Goal: Transaction & Acquisition: Book appointment/travel/reservation

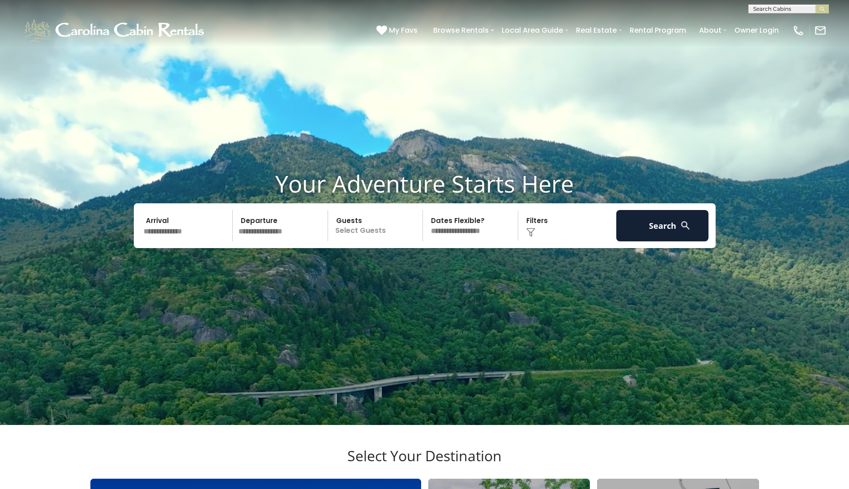
click at [175, 241] on input "text" at bounding box center [187, 225] width 93 height 31
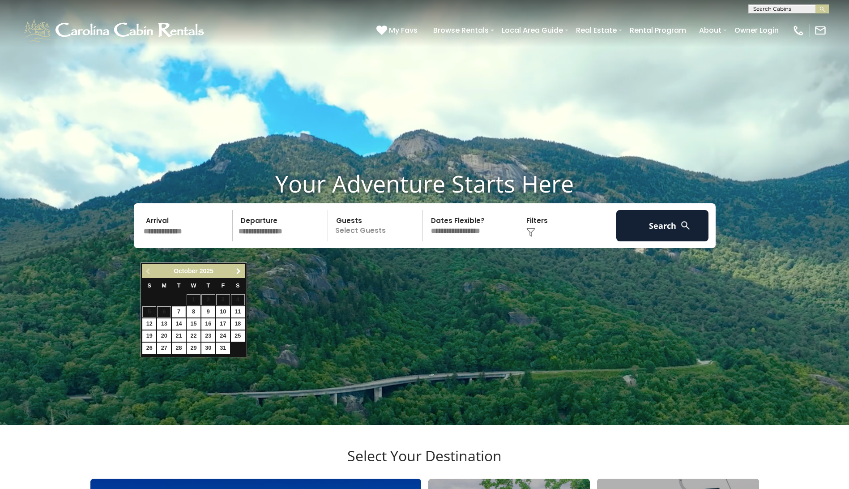
click at [239, 270] on span "Next" at bounding box center [238, 271] width 7 height 7
click at [224, 322] on link "14" at bounding box center [223, 323] width 14 height 11
type input "********"
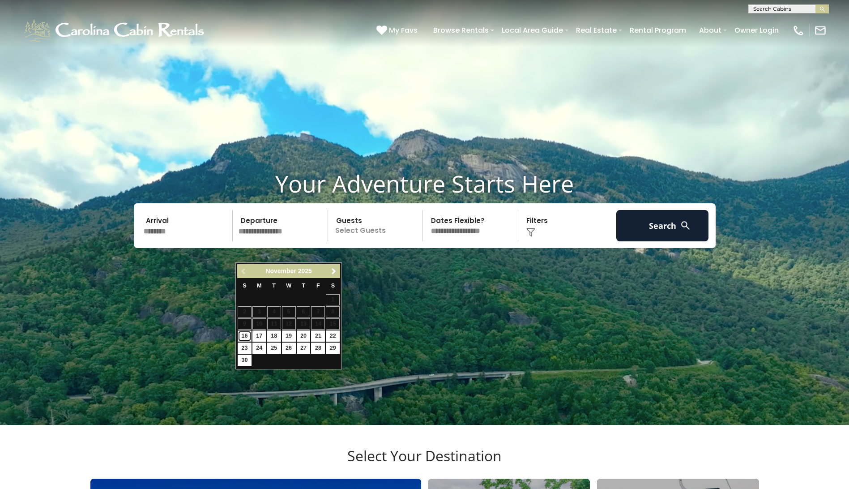
click at [248, 334] on link "16" at bounding box center [245, 335] width 14 height 11
type input "********"
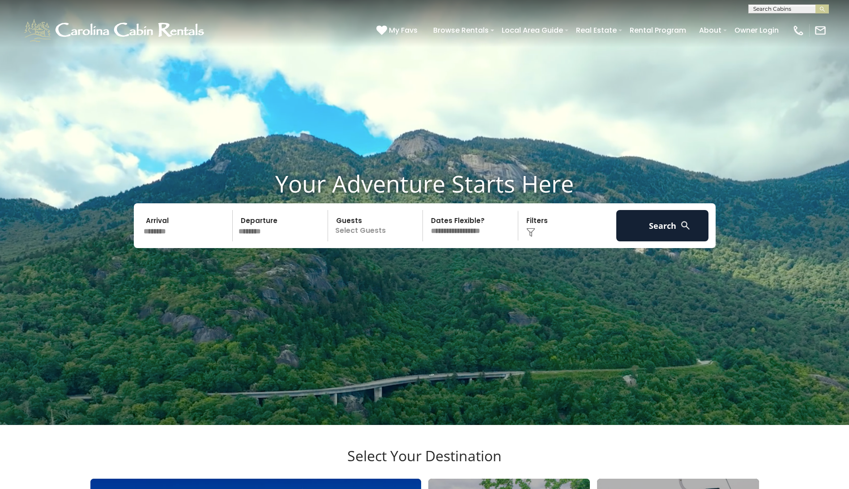
click at [375, 241] on p "Select Guests" at bounding box center [377, 225] width 92 height 31
click at [418, 268] on div "+" at bounding box center [420, 262] width 10 height 10
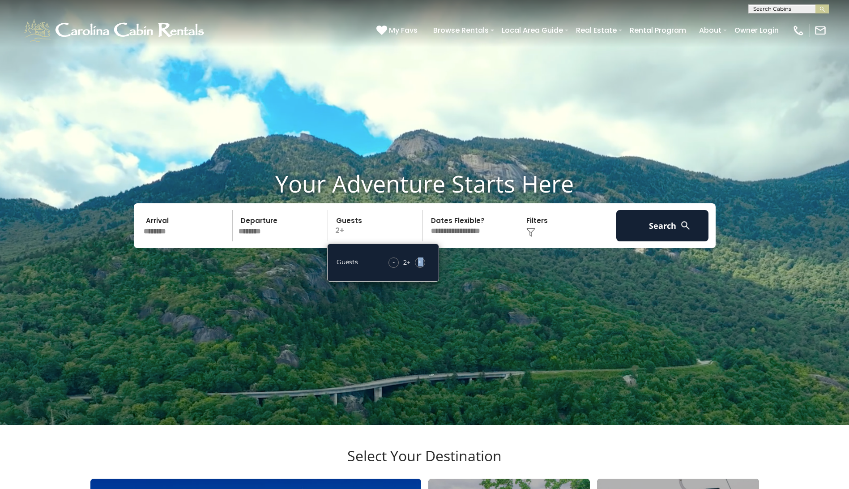
click at [418, 268] on div "+" at bounding box center [420, 262] width 10 height 10
click at [418, 266] on span "+" at bounding box center [420, 261] width 4 height 9
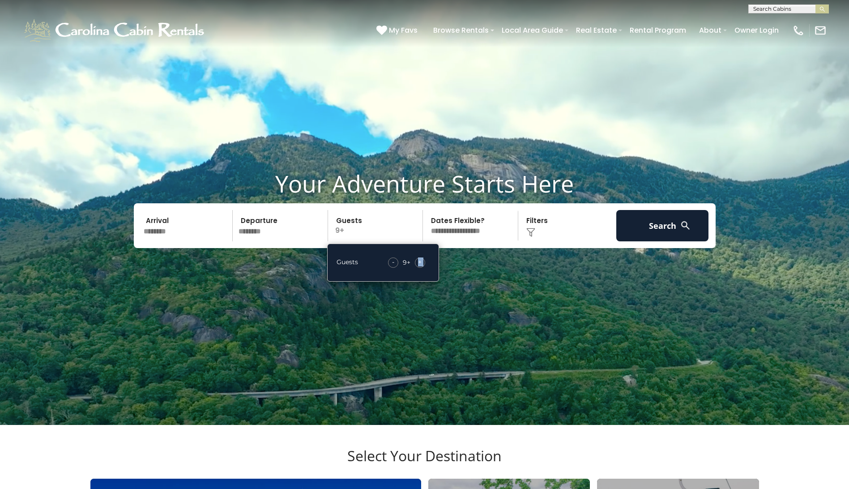
click at [418, 266] on span "+" at bounding box center [420, 261] width 4 height 9
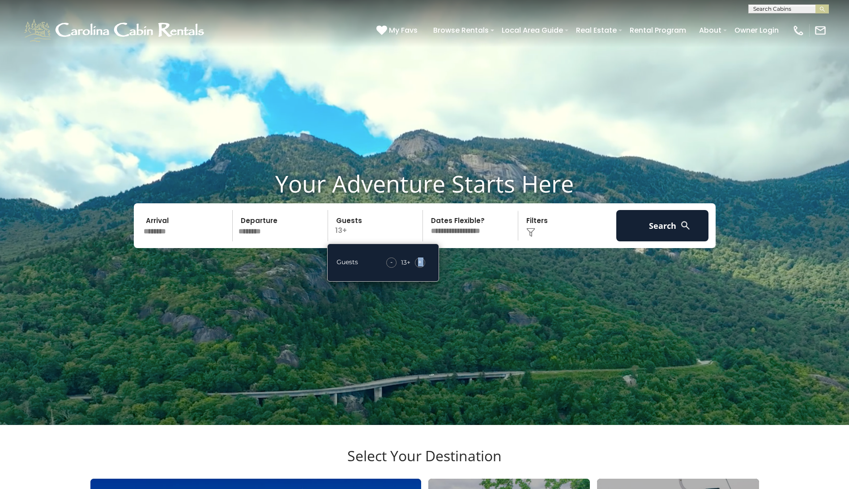
click at [418, 266] on span "+" at bounding box center [420, 261] width 4 height 9
click at [669, 241] on button "Search" at bounding box center [662, 225] width 93 height 31
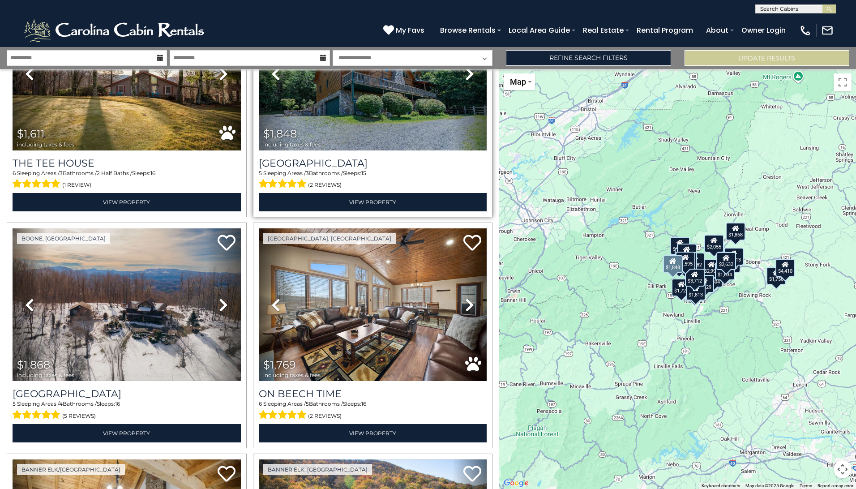
scroll to position [806, 0]
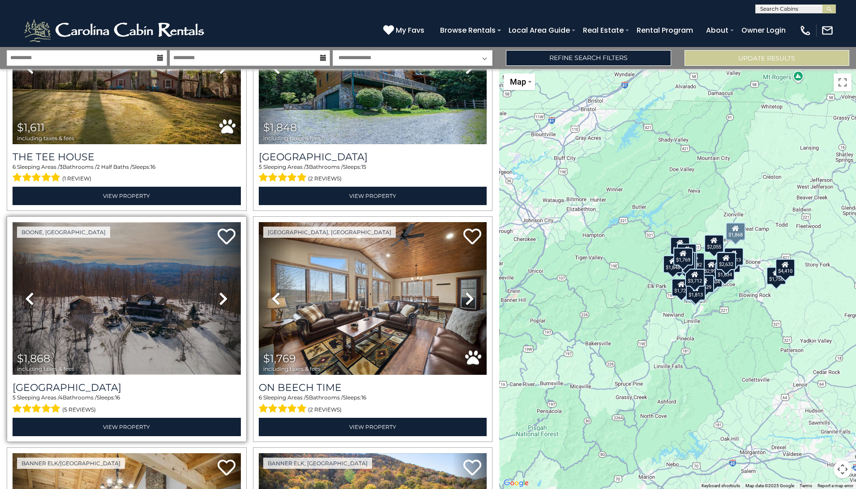
click at [134, 288] on img at bounding box center [127, 298] width 228 height 153
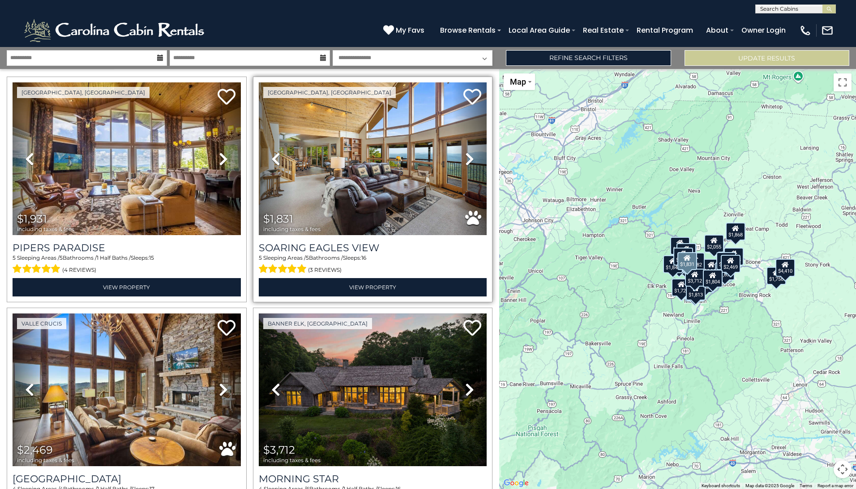
scroll to position [0, 0]
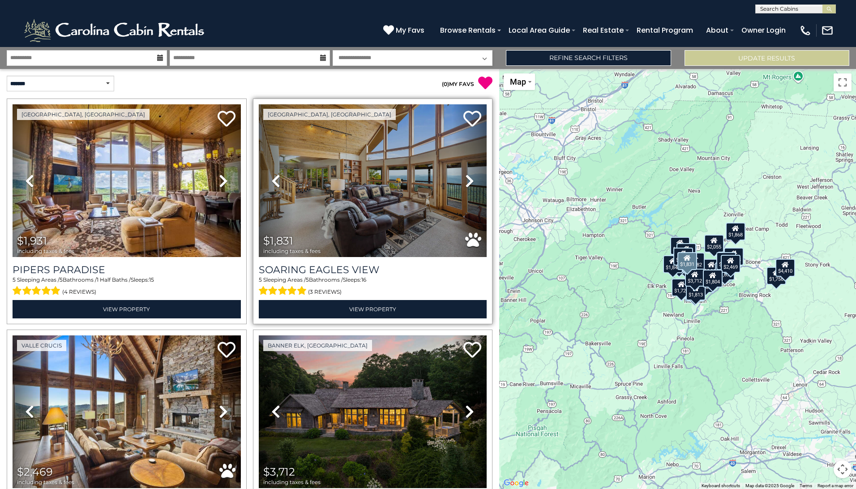
click at [465, 181] on icon at bounding box center [469, 181] width 9 height 14
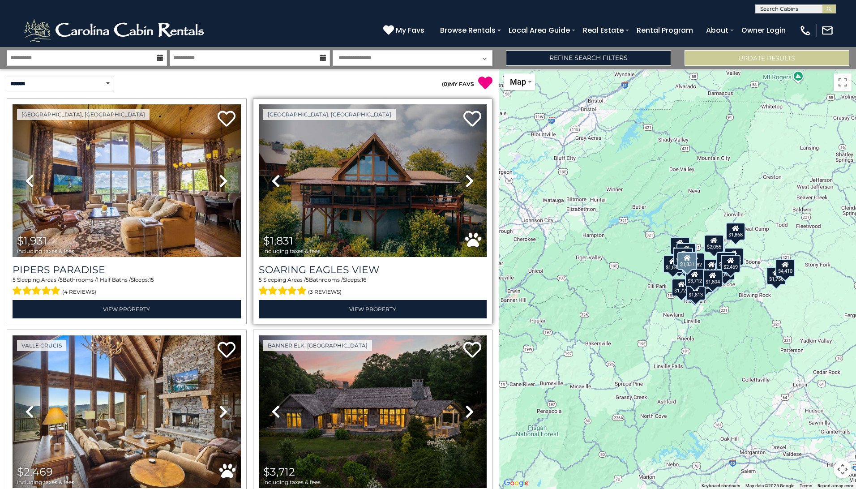
click at [465, 181] on icon at bounding box center [469, 181] width 9 height 14
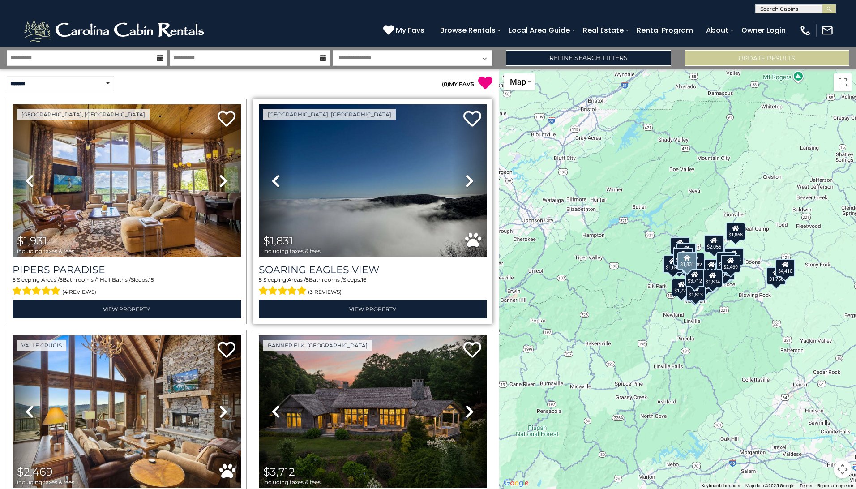
click at [465, 181] on icon at bounding box center [469, 181] width 9 height 14
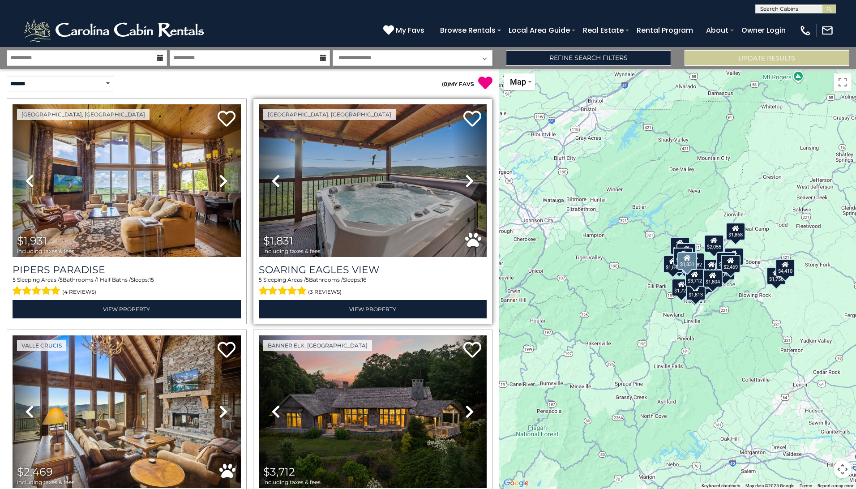
click at [465, 181] on icon at bounding box center [469, 181] width 9 height 14
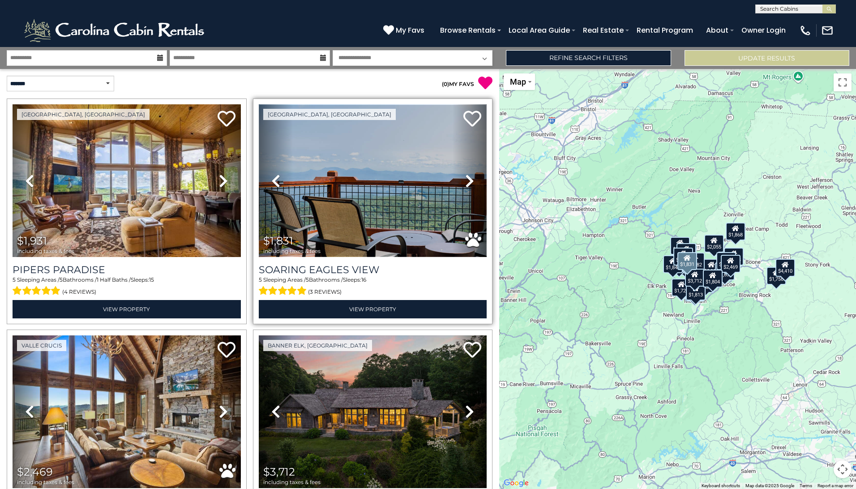
click at [372, 156] on img at bounding box center [373, 180] width 228 height 153
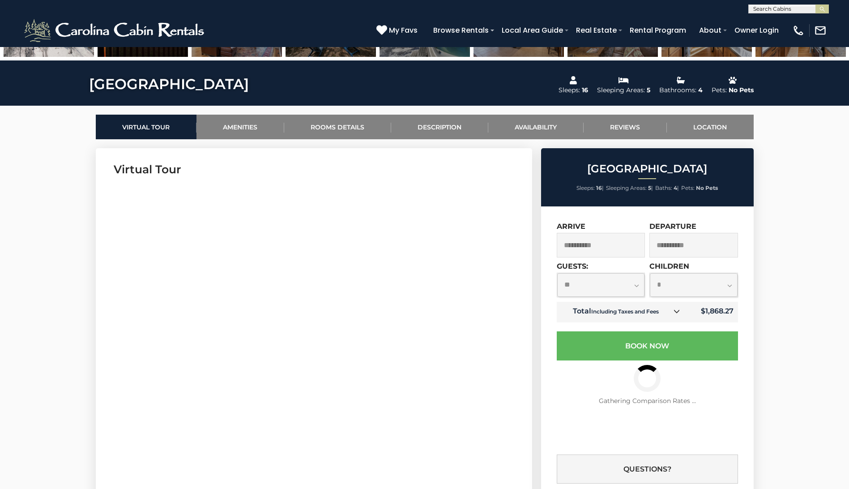
click at [676, 312] on icon at bounding box center [677, 311] width 6 height 6
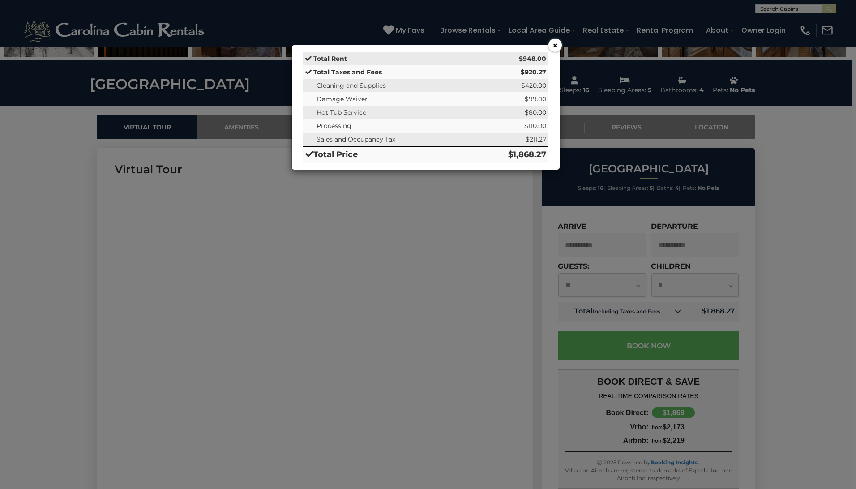
click at [557, 48] on button "×" at bounding box center [554, 45] width 13 height 13
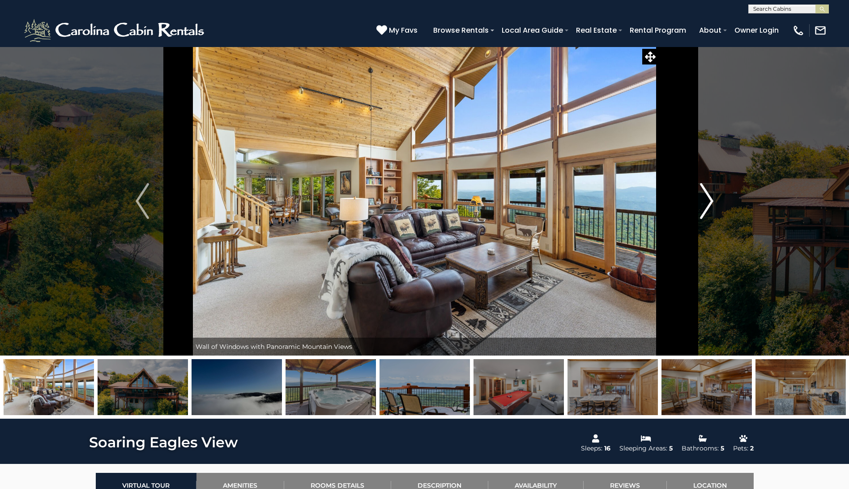
click at [704, 197] on img "Next" at bounding box center [706, 201] width 13 height 36
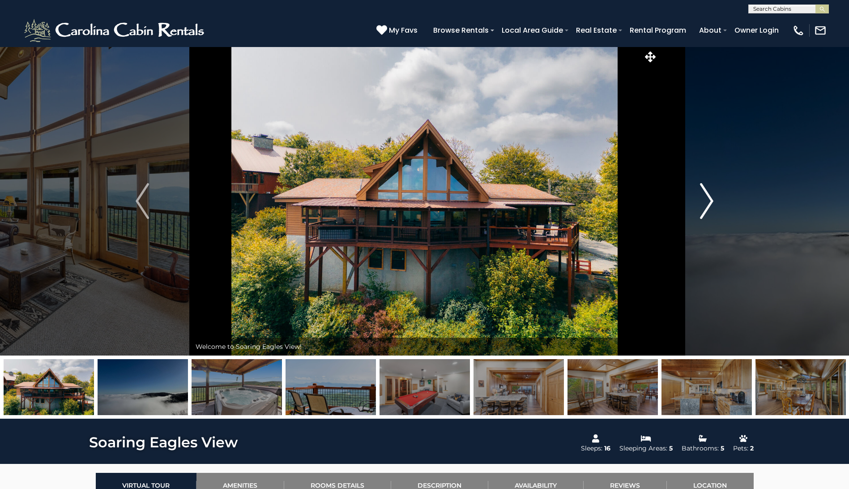
click at [706, 199] on img "Next" at bounding box center [706, 201] width 13 height 36
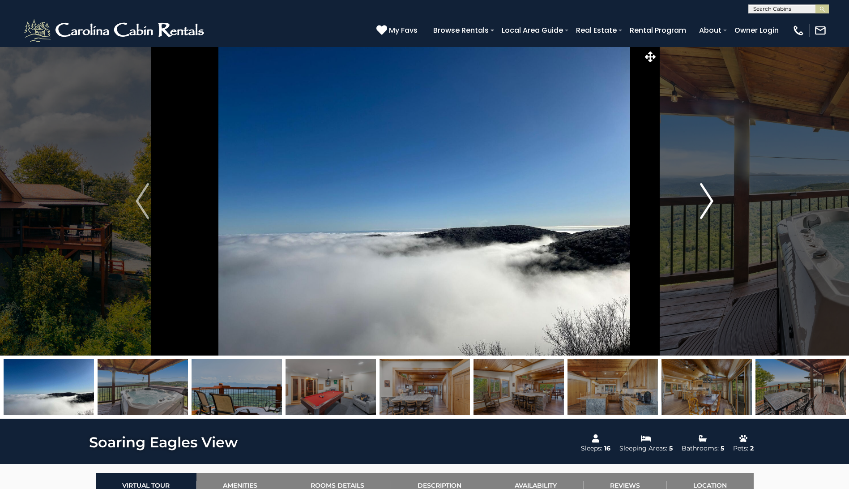
click at [706, 199] on img "Next" at bounding box center [706, 201] width 13 height 36
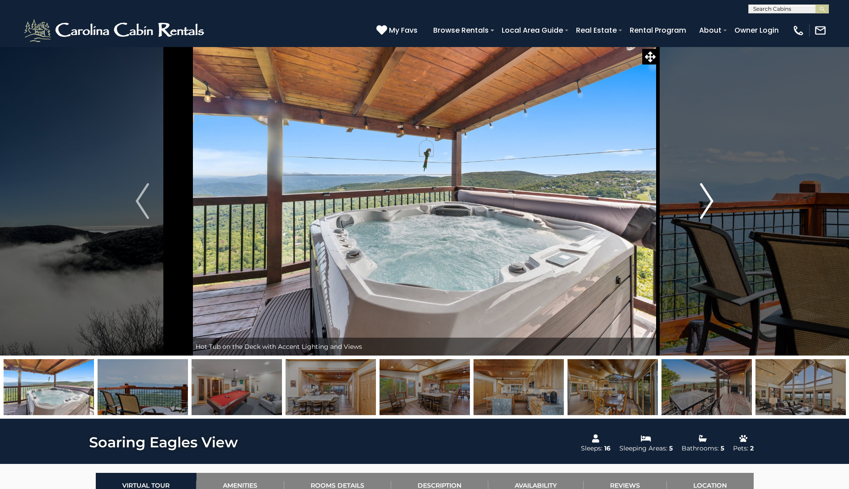
click at [705, 199] on img "Next" at bounding box center [706, 201] width 13 height 36
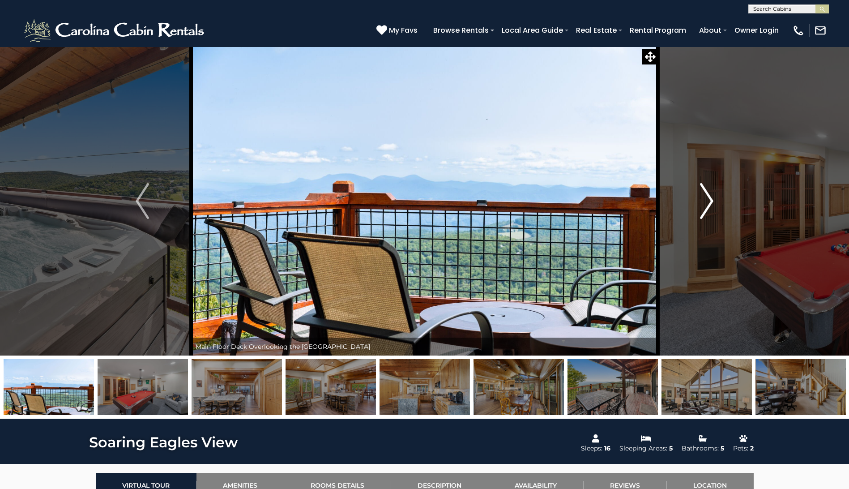
click at [704, 199] on img "Next" at bounding box center [706, 201] width 13 height 36
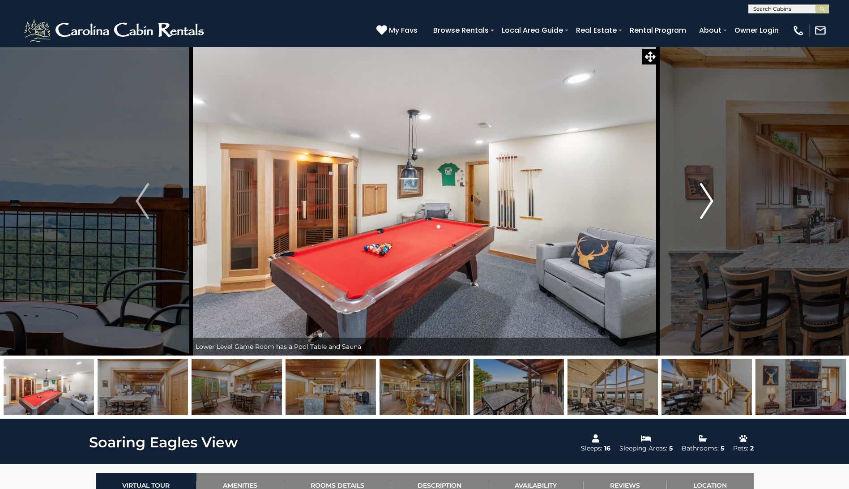
click at [704, 199] on img "Next" at bounding box center [706, 201] width 13 height 36
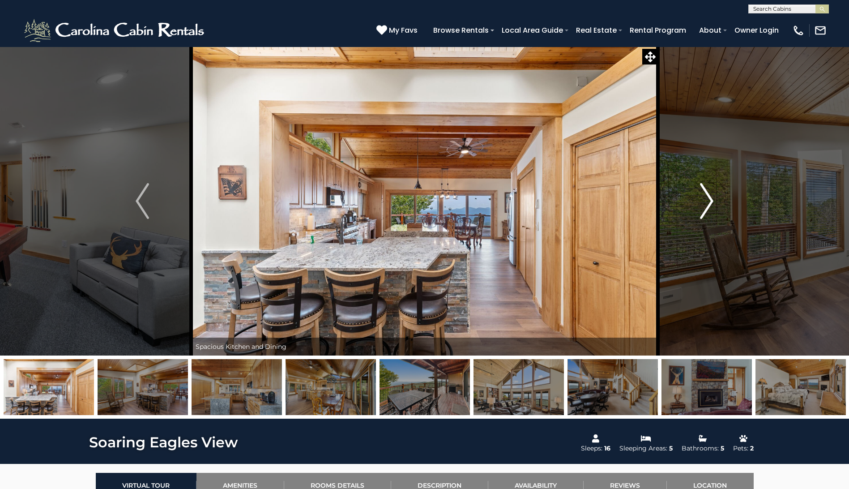
click at [704, 199] on img "Next" at bounding box center [706, 201] width 13 height 36
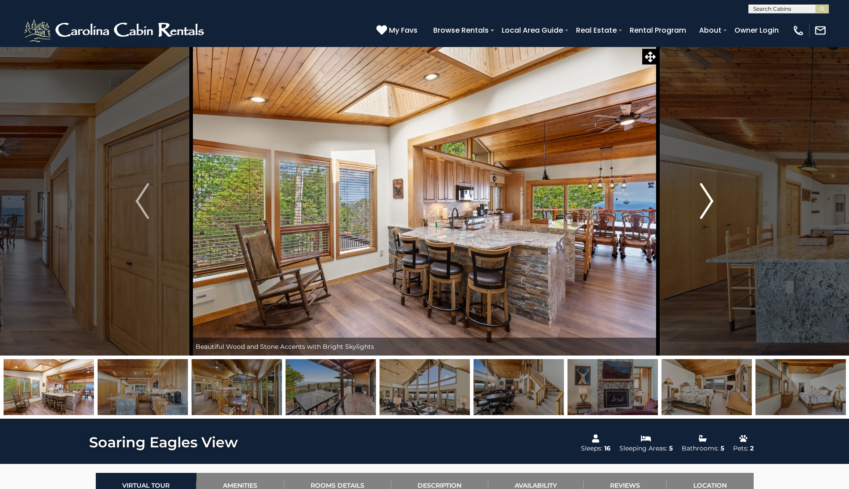
click at [704, 199] on img "Next" at bounding box center [706, 201] width 13 height 36
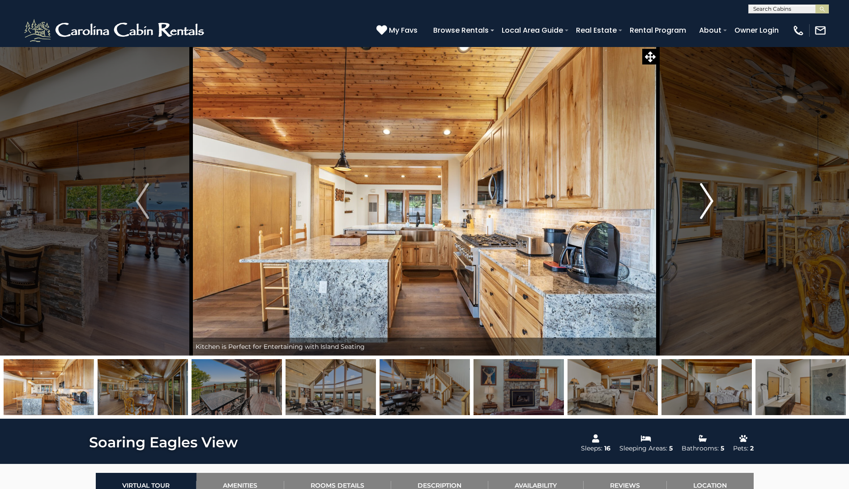
click at [704, 199] on img "Next" at bounding box center [706, 201] width 13 height 36
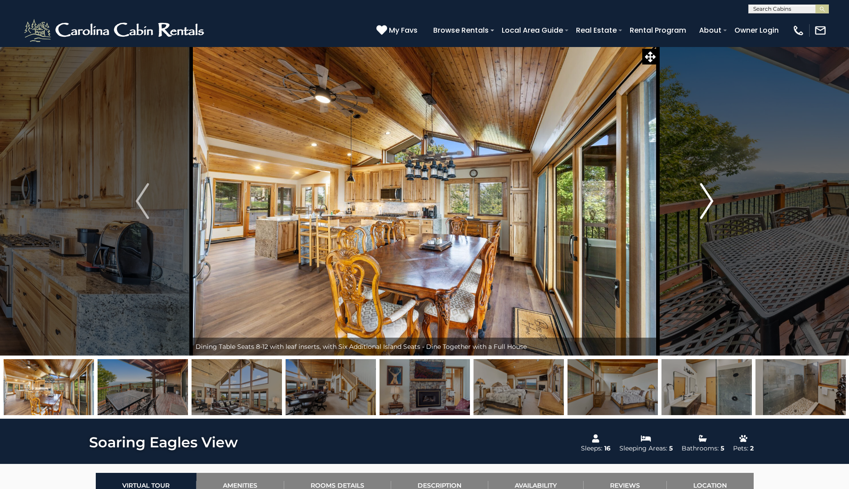
click at [704, 199] on img "Next" at bounding box center [706, 201] width 13 height 36
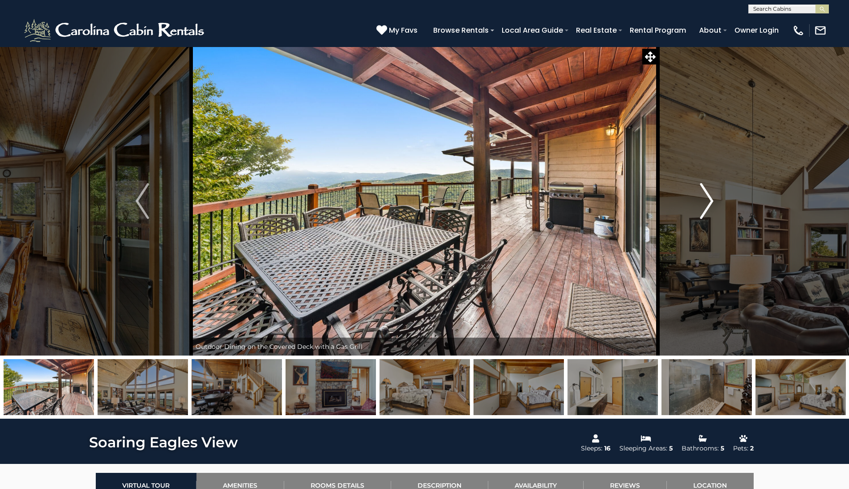
click at [704, 199] on img "Next" at bounding box center [706, 201] width 13 height 36
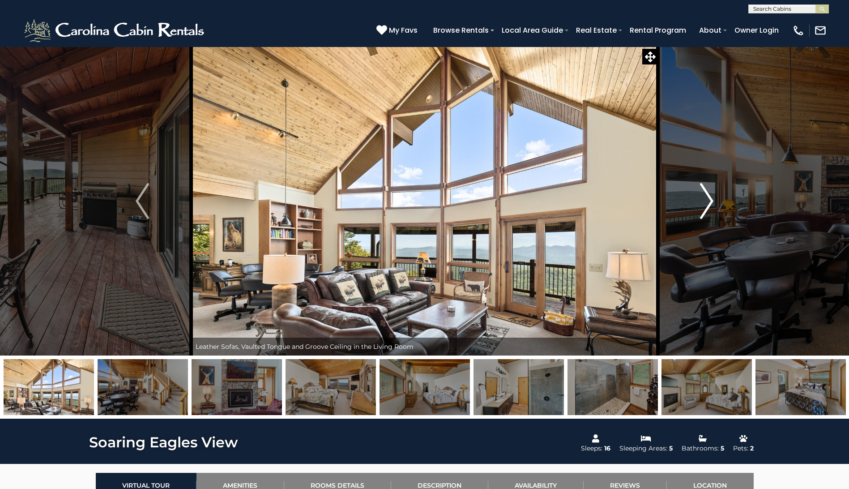
click at [704, 199] on img "Next" at bounding box center [706, 201] width 13 height 36
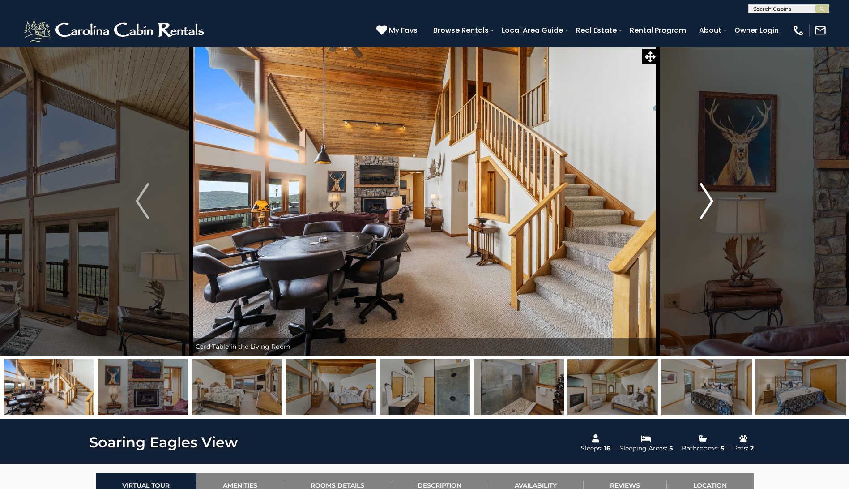
click at [704, 199] on img "Next" at bounding box center [706, 201] width 13 height 36
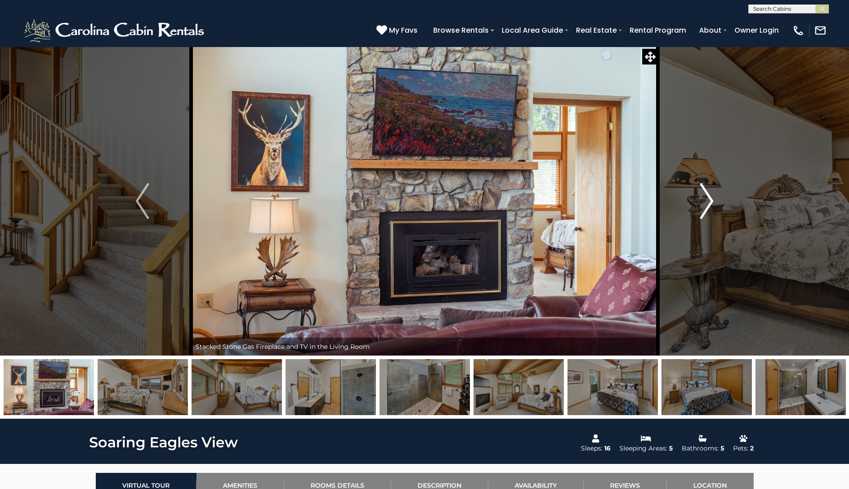
click at [704, 199] on img "Next" at bounding box center [706, 201] width 13 height 36
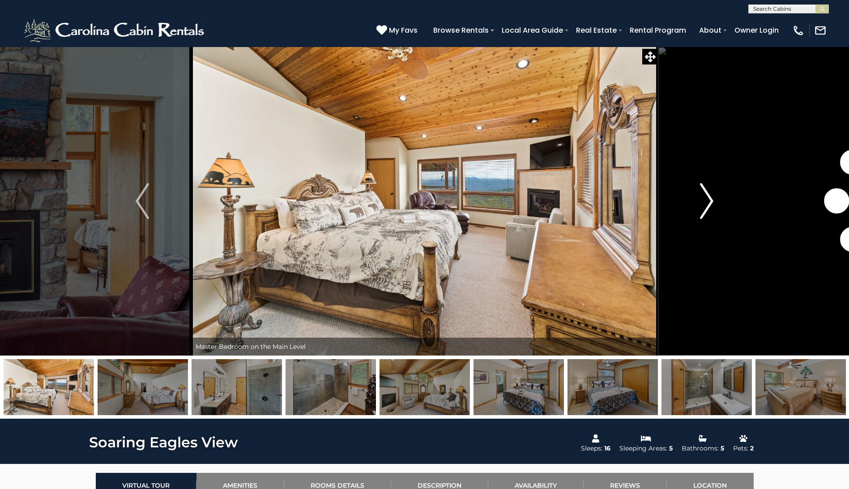
click at [704, 199] on img "Next" at bounding box center [706, 201] width 13 height 36
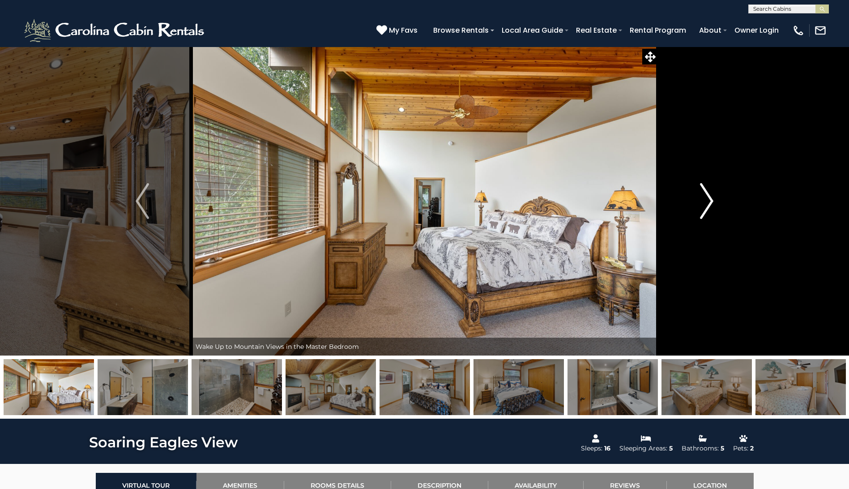
click at [704, 199] on img "Next" at bounding box center [706, 201] width 13 height 36
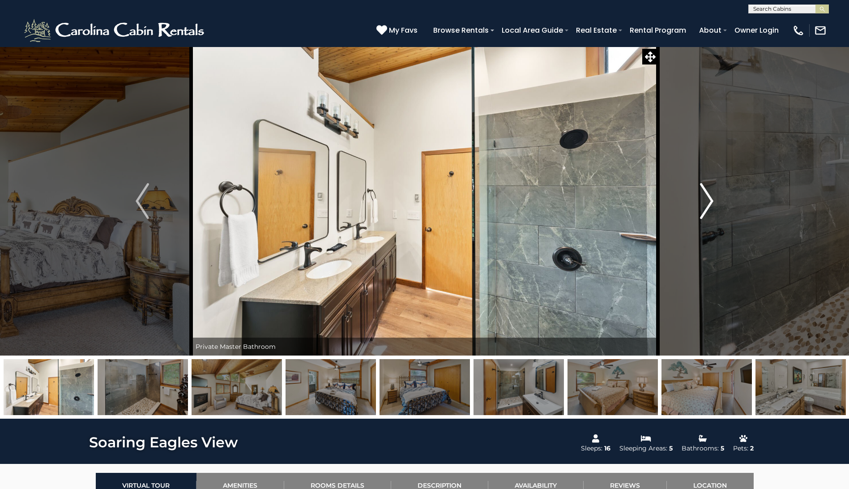
click at [704, 199] on img "Next" at bounding box center [706, 201] width 13 height 36
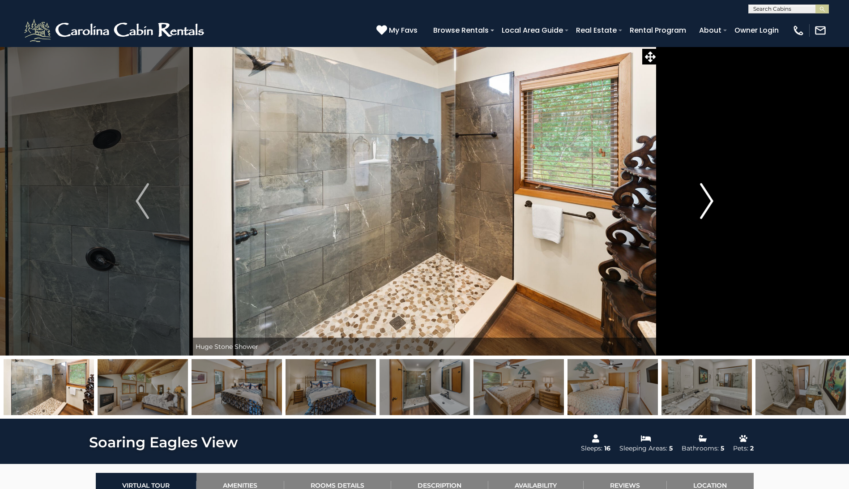
click at [704, 199] on img "Next" at bounding box center [706, 201] width 13 height 36
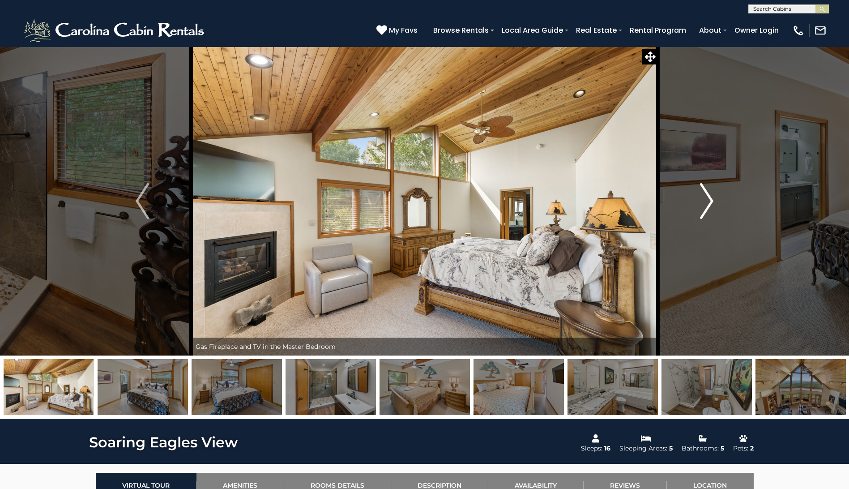
click at [704, 199] on img "Next" at bounding box center [706, 201] width 13 height 36
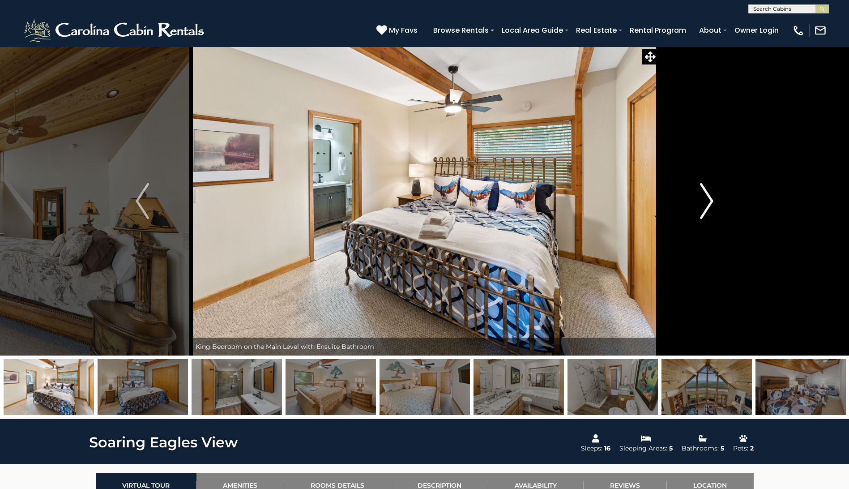
click at [704, 199] on img "Next" at bounding box center [706, 201] width 13 height 36
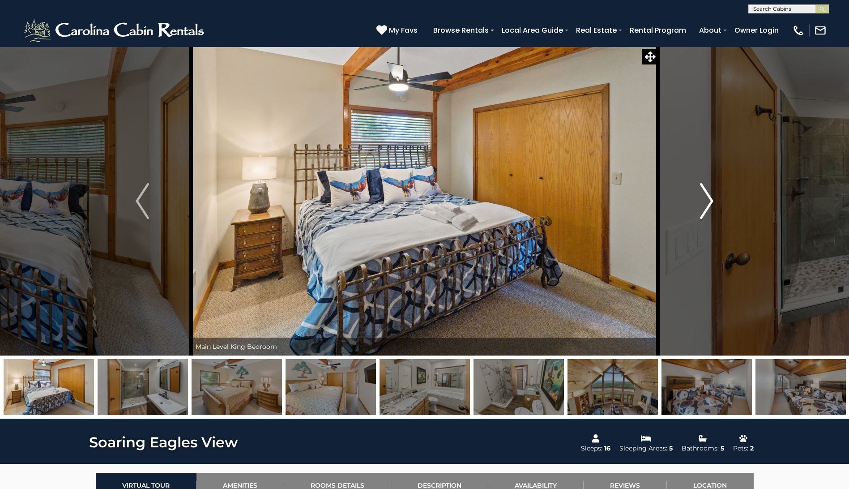
click at [704, 199] on img "Next" at bounding box center [706, 201] width 13 height 36
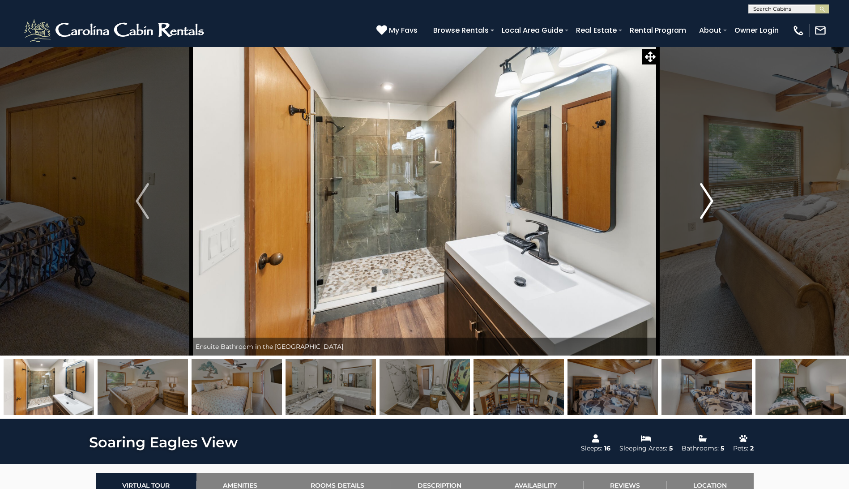
click at [704, 199] on img "Next" at bounding box center [706, 201] width 13 height 36
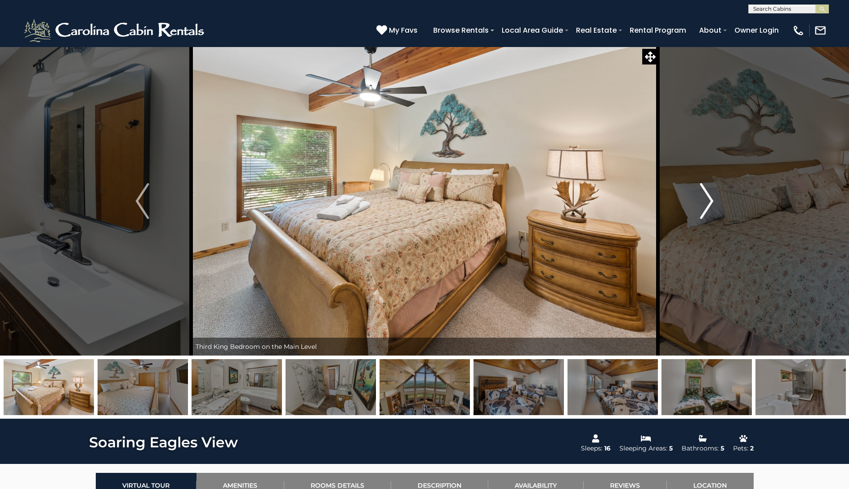
click at [704, 199] on img "Next" at bounding box center [706, 201] width 13 height 36
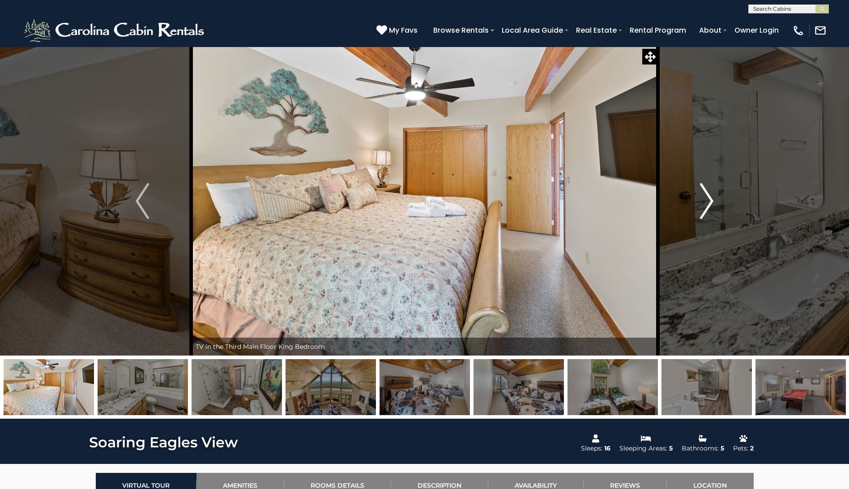
click at [715, 202] on button "Next" at bounding box center [707, 201] width 98 height 309
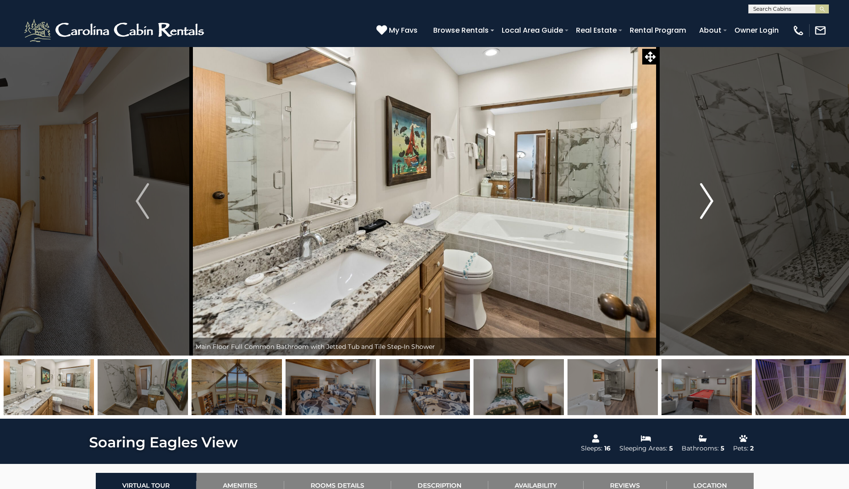
click at [710, 202] on img "Next" at bounding box center [706, 201] width 13 height 36
